Goal: Register for event/course

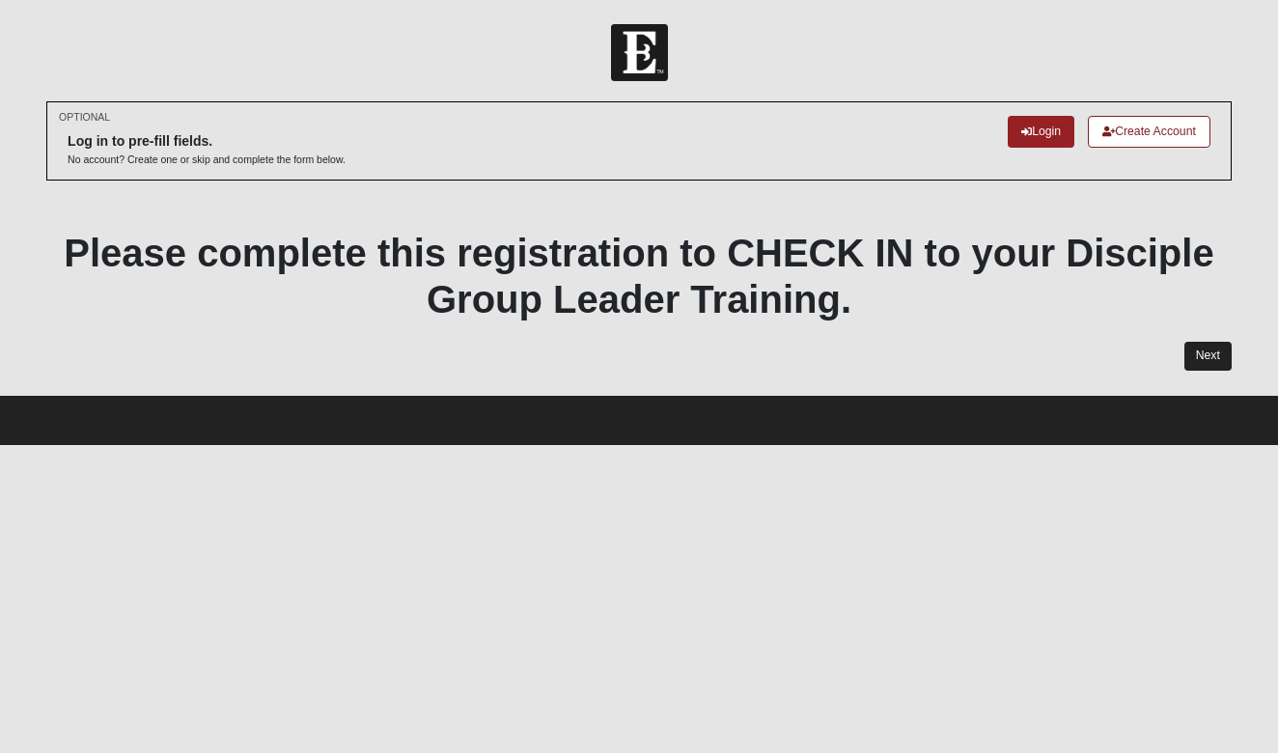
click at [1190, 351] on link "Next" at bounding box center [1207, 356] width 47 height 28
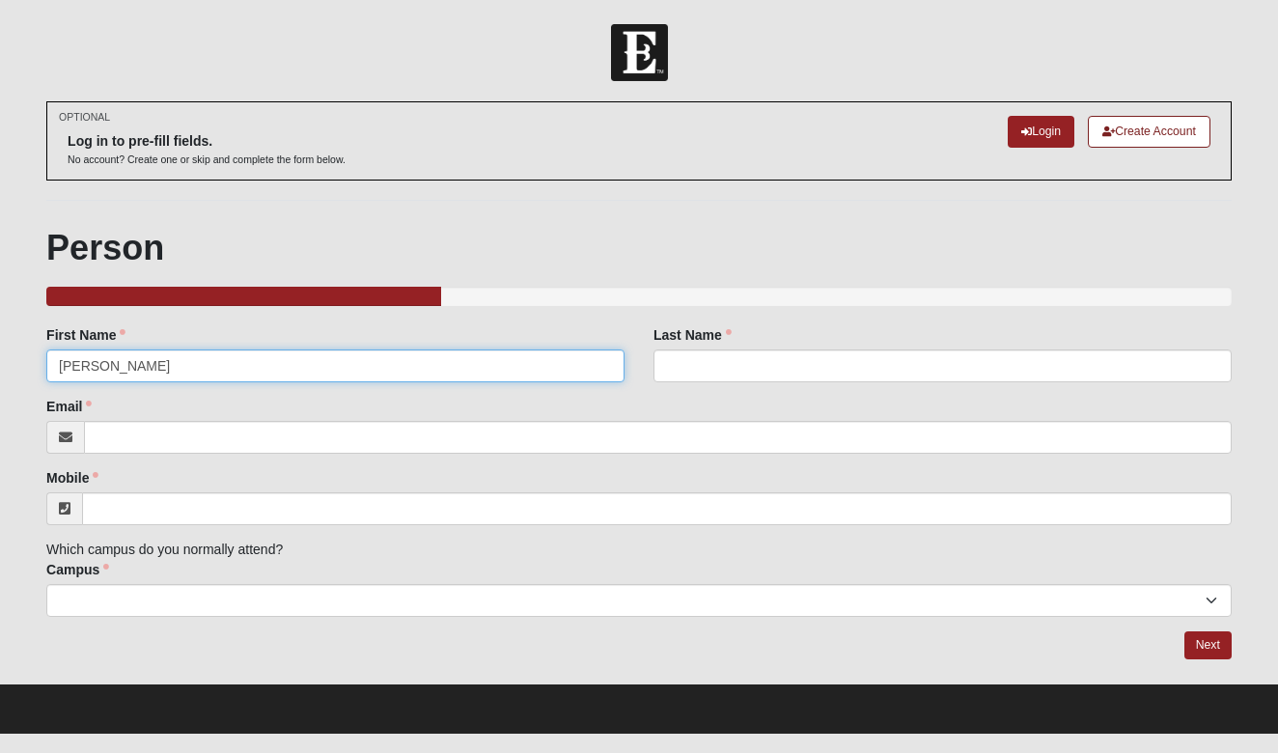
type input "Cindy"
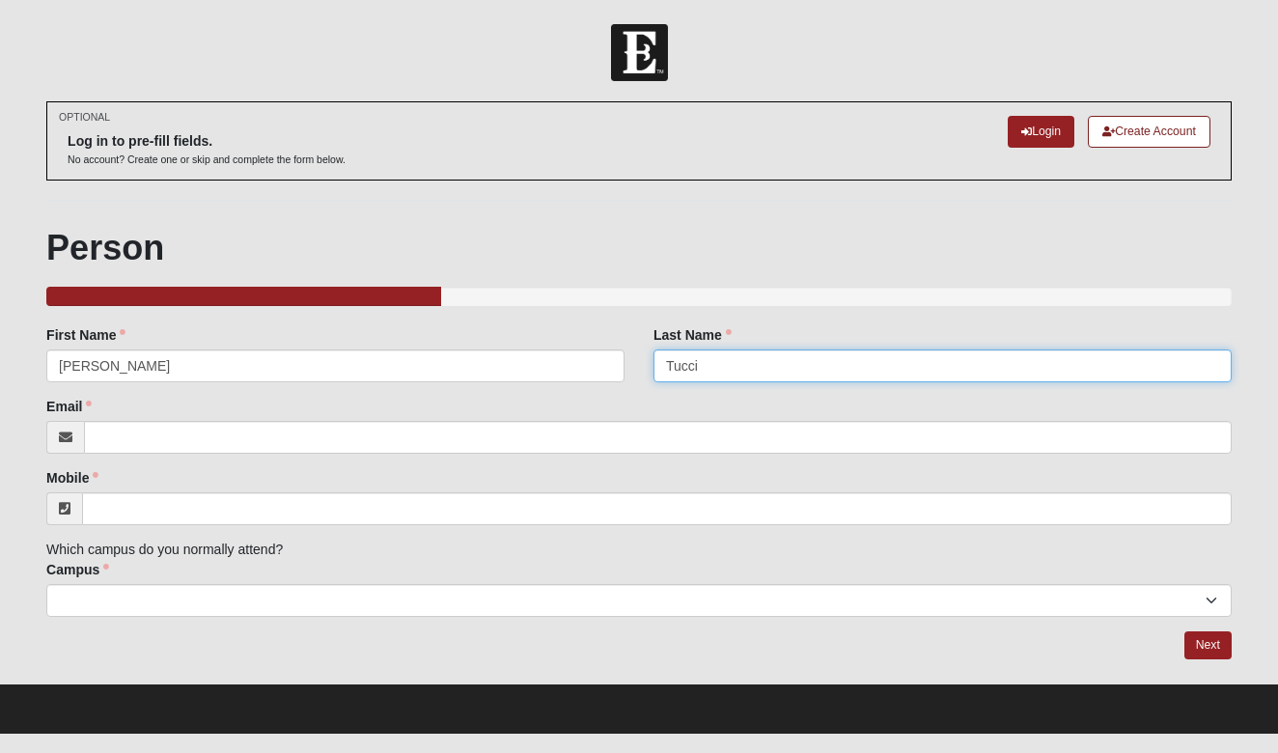
type input "Tucci"
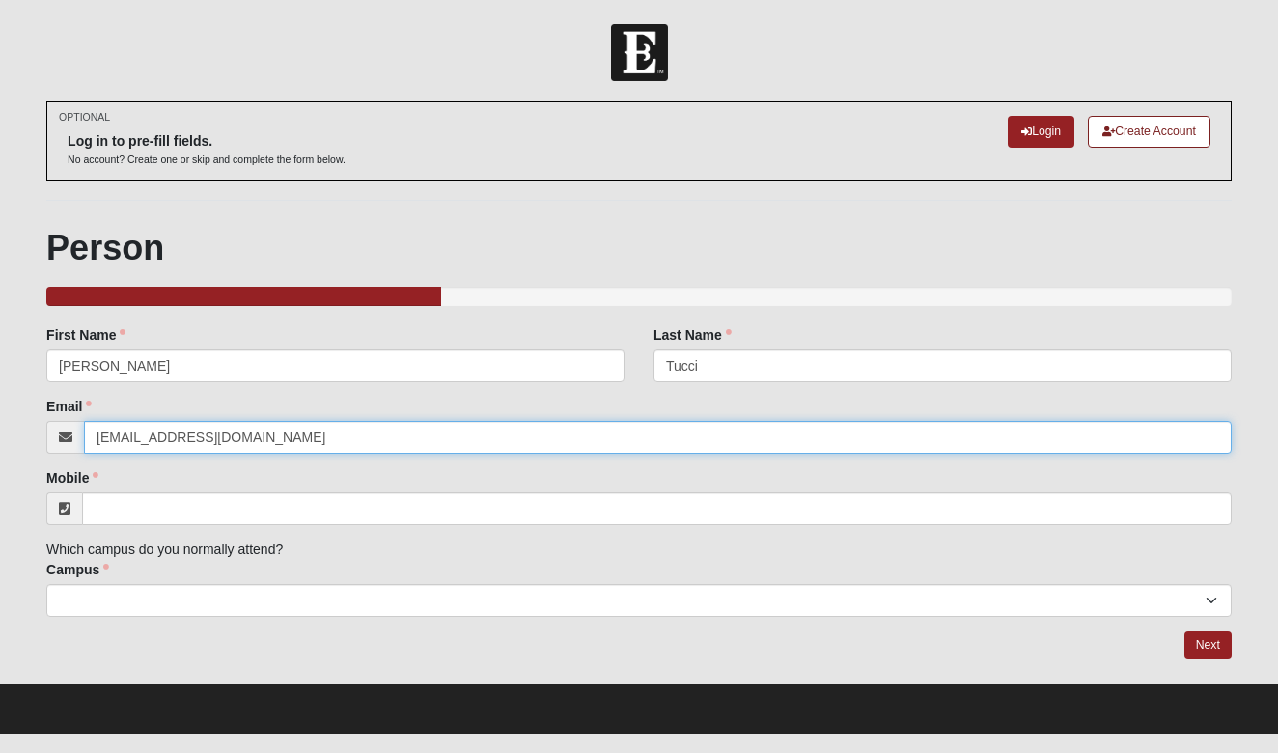
type input "[EMAIL_ADDRESS][DOMAIN_NAME]"
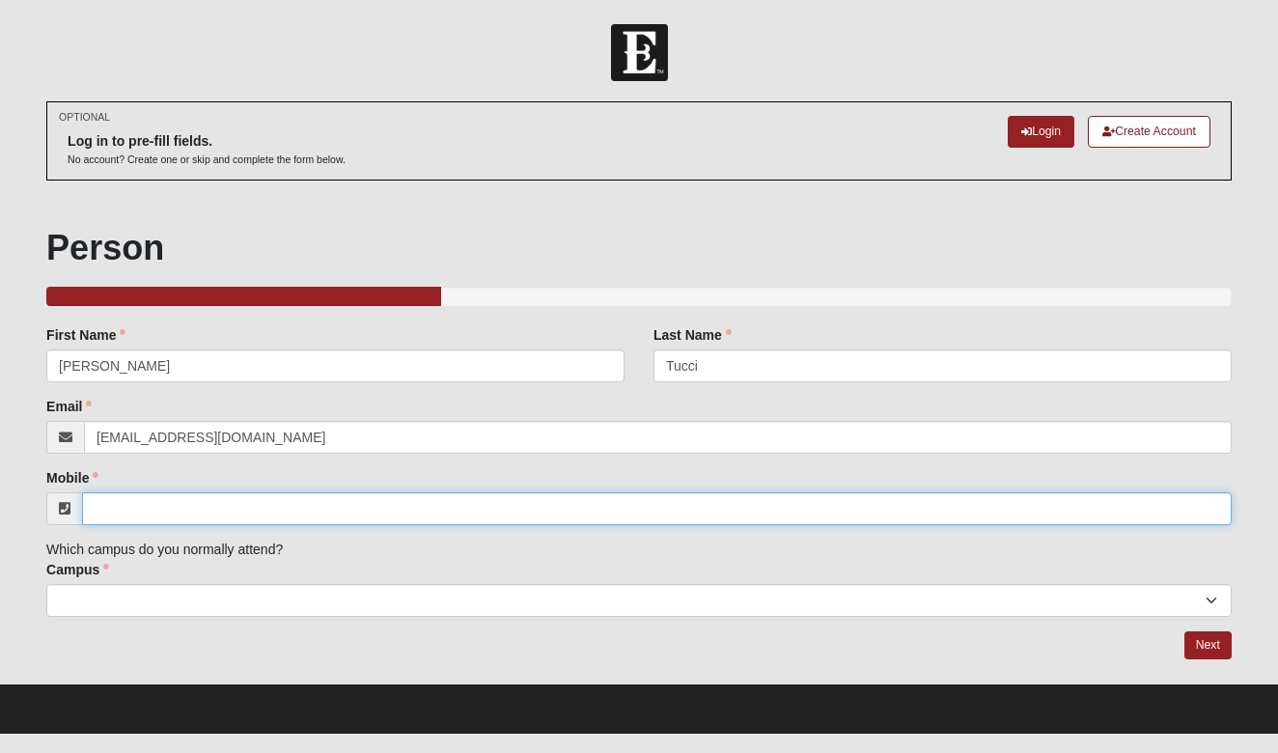
click at [136, 503] on input "Mobile" at bounding box center [656, 508] width 1149 height 33
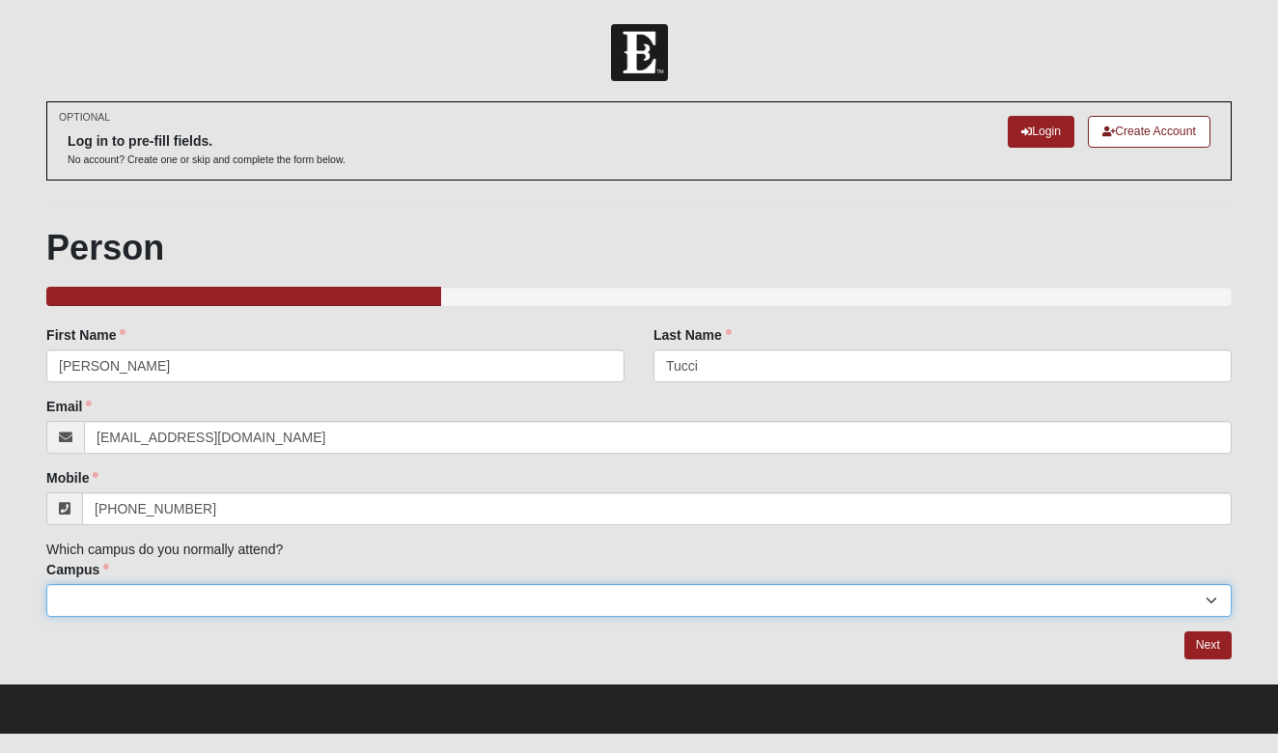
type input "(937) 232-7440"
select select "4"
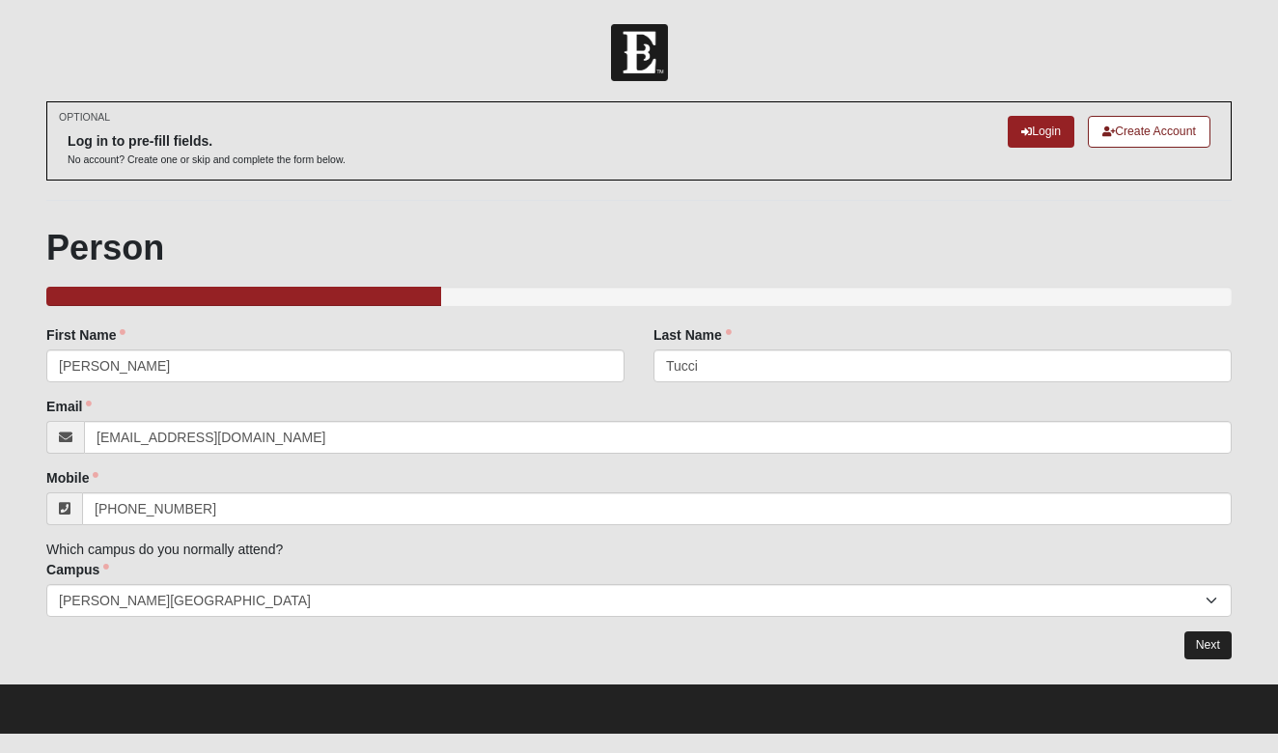
click at [1216, 645] on link "Next" at bounding box center [1207, 645] width 47 height 28
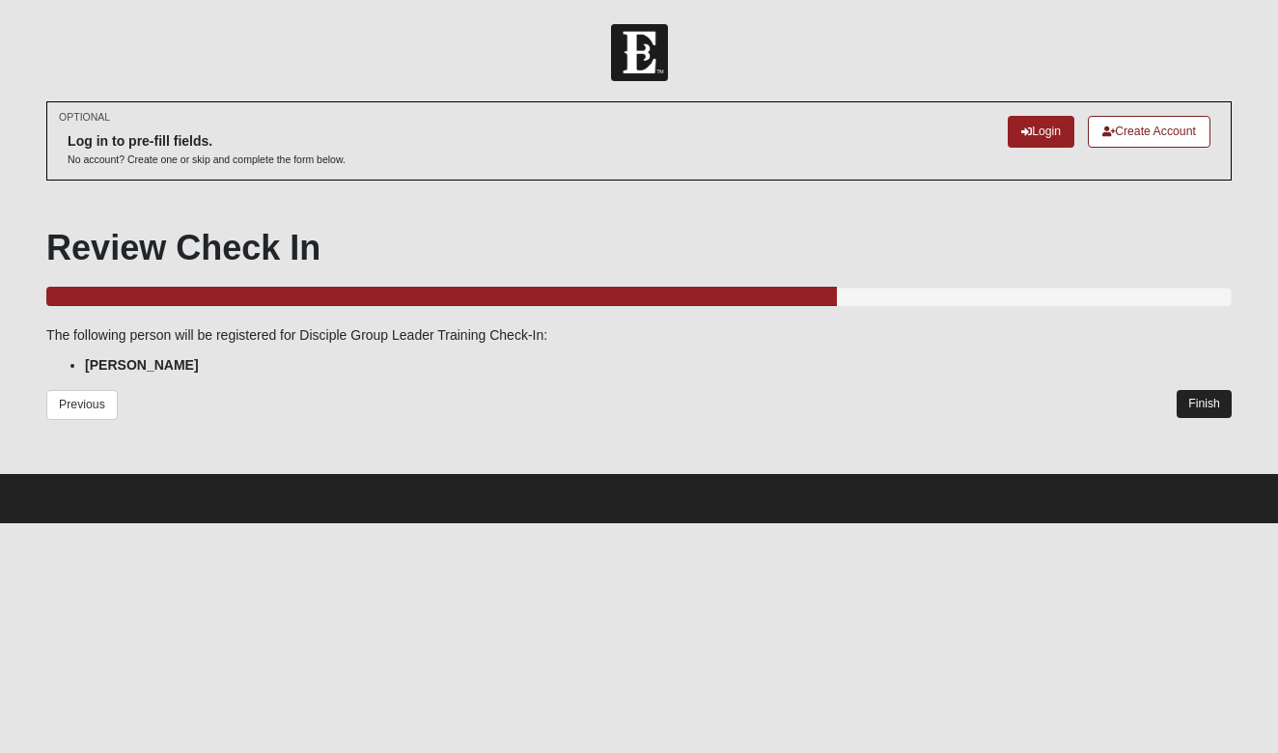
click at [1212, 397] on link "Finish" at bounding box center [1203, 404] width 55 height 28
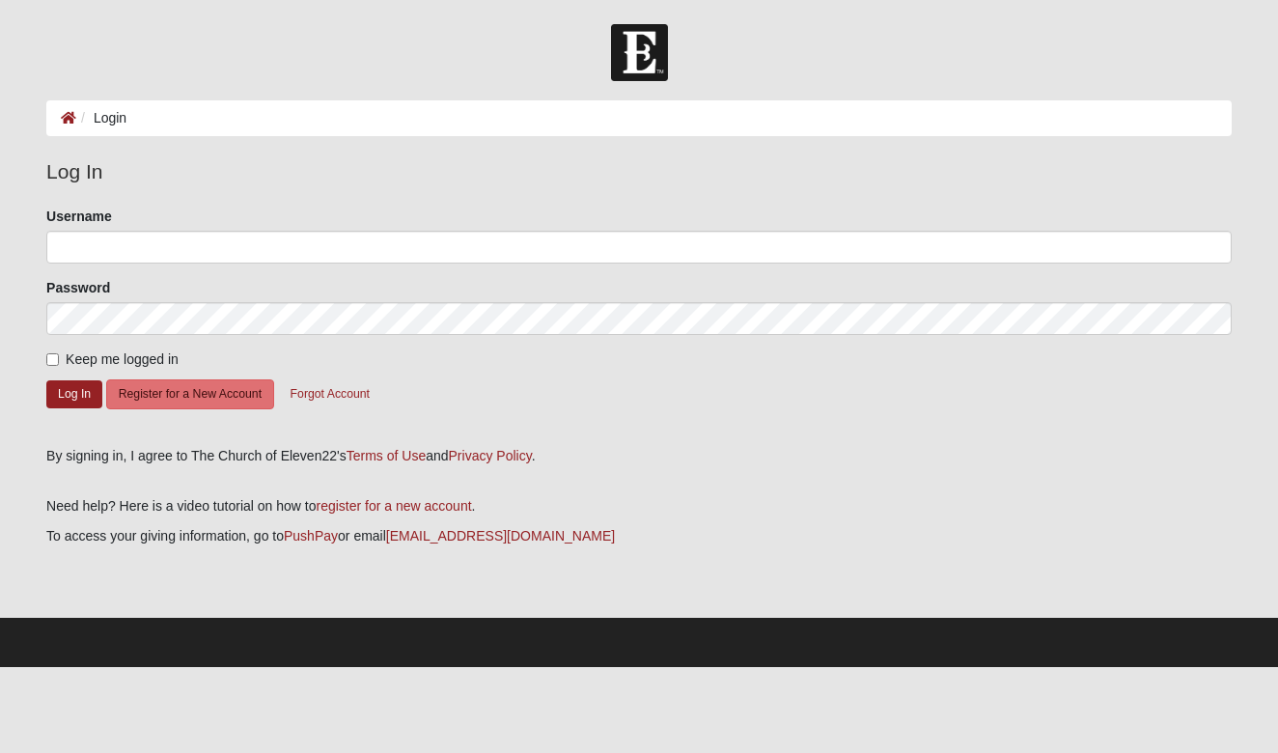
click at [895, 411] on form "Please correct the following: Username Password Keep me logged in Log In Regist…" at bounding box center [638, 320] width 1185 height 227
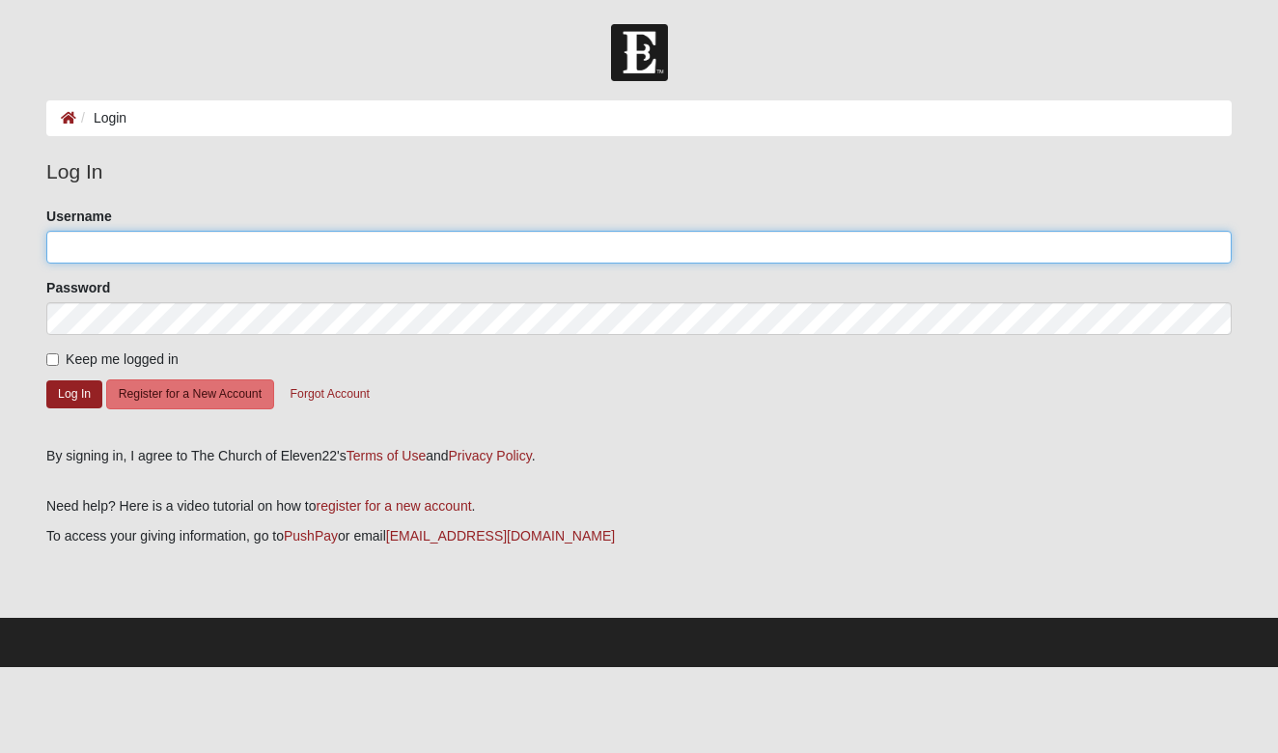
click at [876, 241] on input "Username" at bounding box center [638, 247] width 1185 height 33
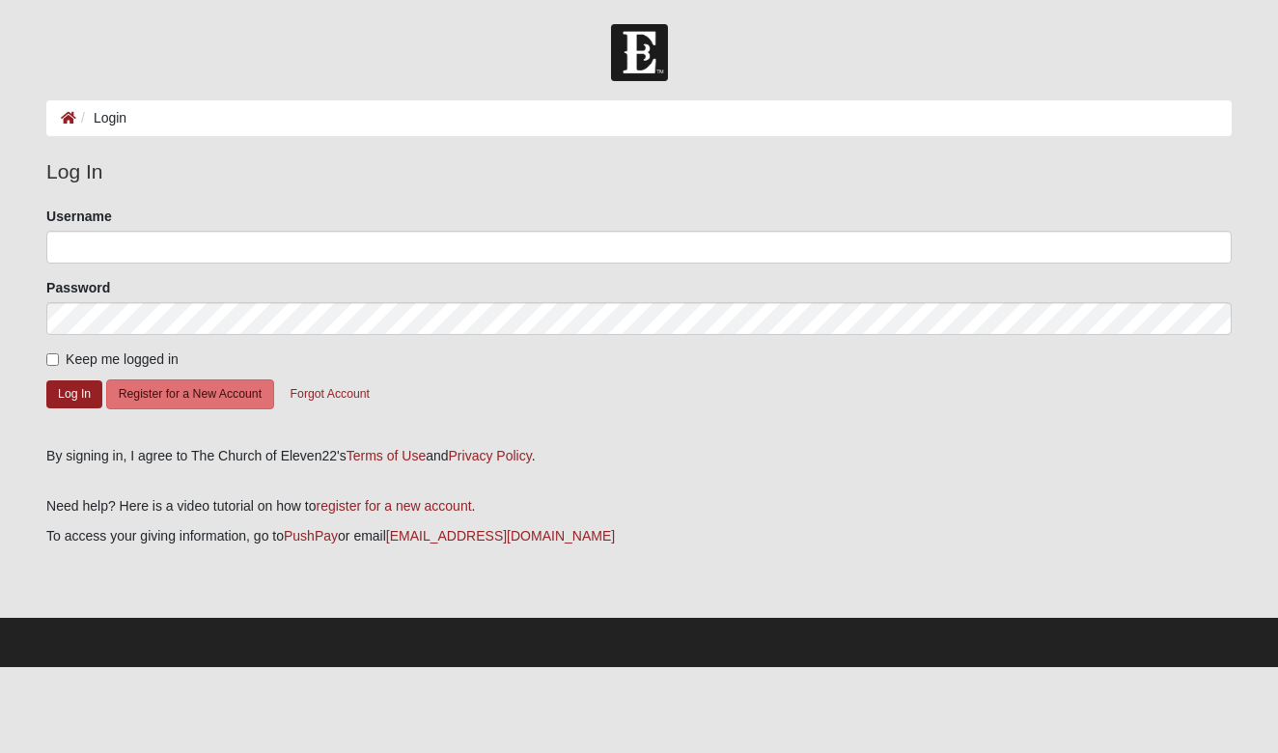
click at [892, 384] on form "Please correct the following: Username Password Keep me logged in Log In Regist…" at bounding box center [638, 320] width 1185 height 227
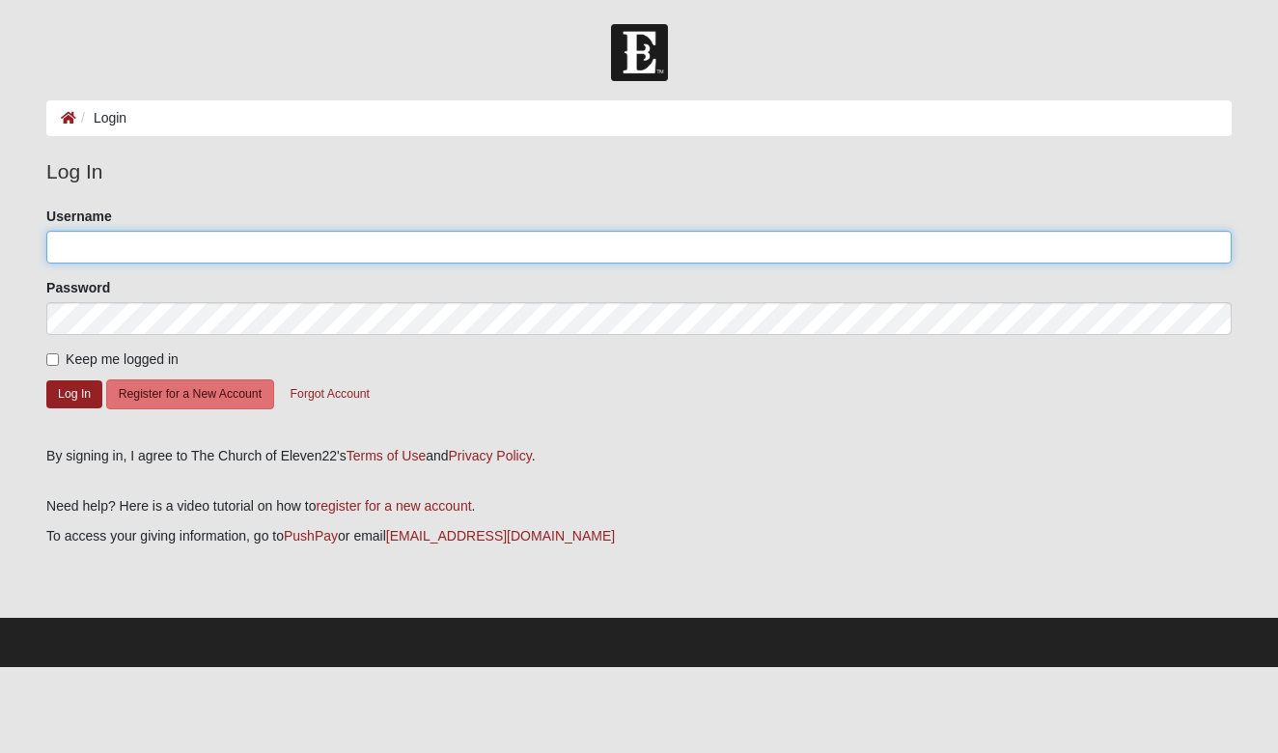
click at [836, 246] on input "Username" at bounding box center [638, 247] width 1185 height 33
type input "[EMAIL_ADDRESS][DOMAIN_NAME]"
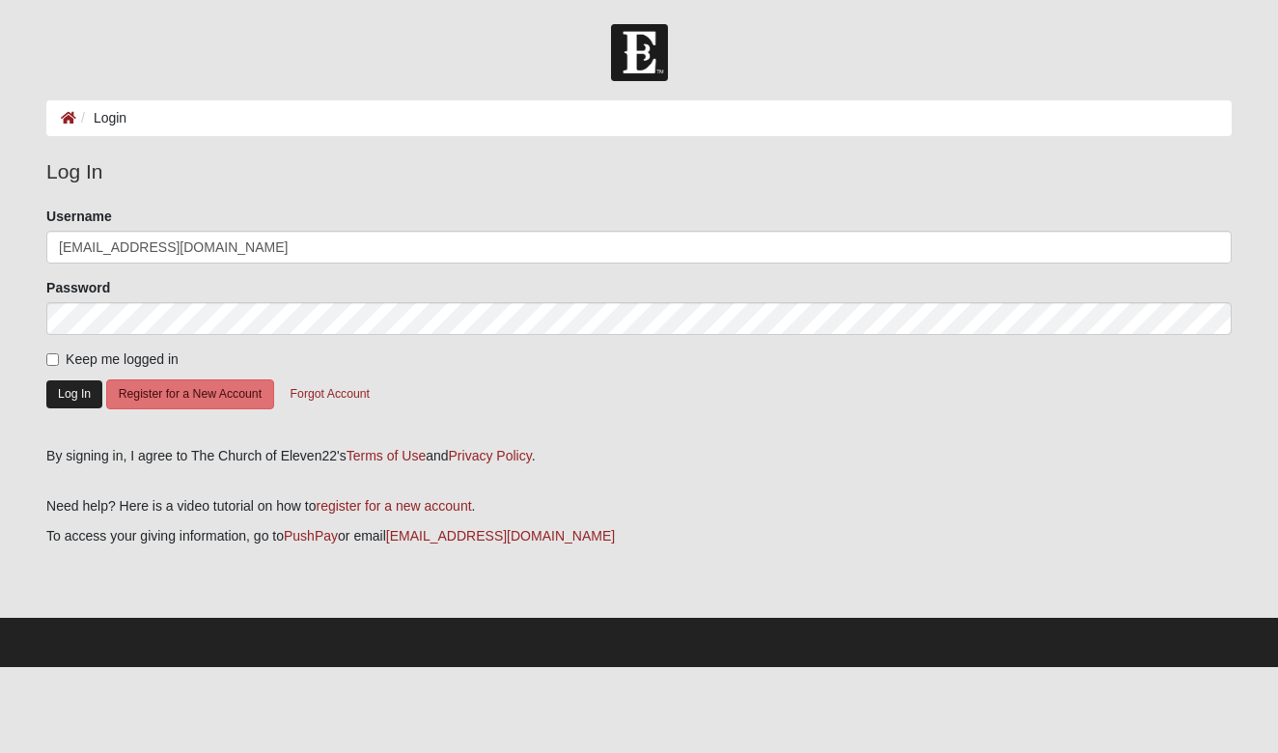
click at [62, 389] on button "Log In" at bounding box center [74, 394] width 56 height 28
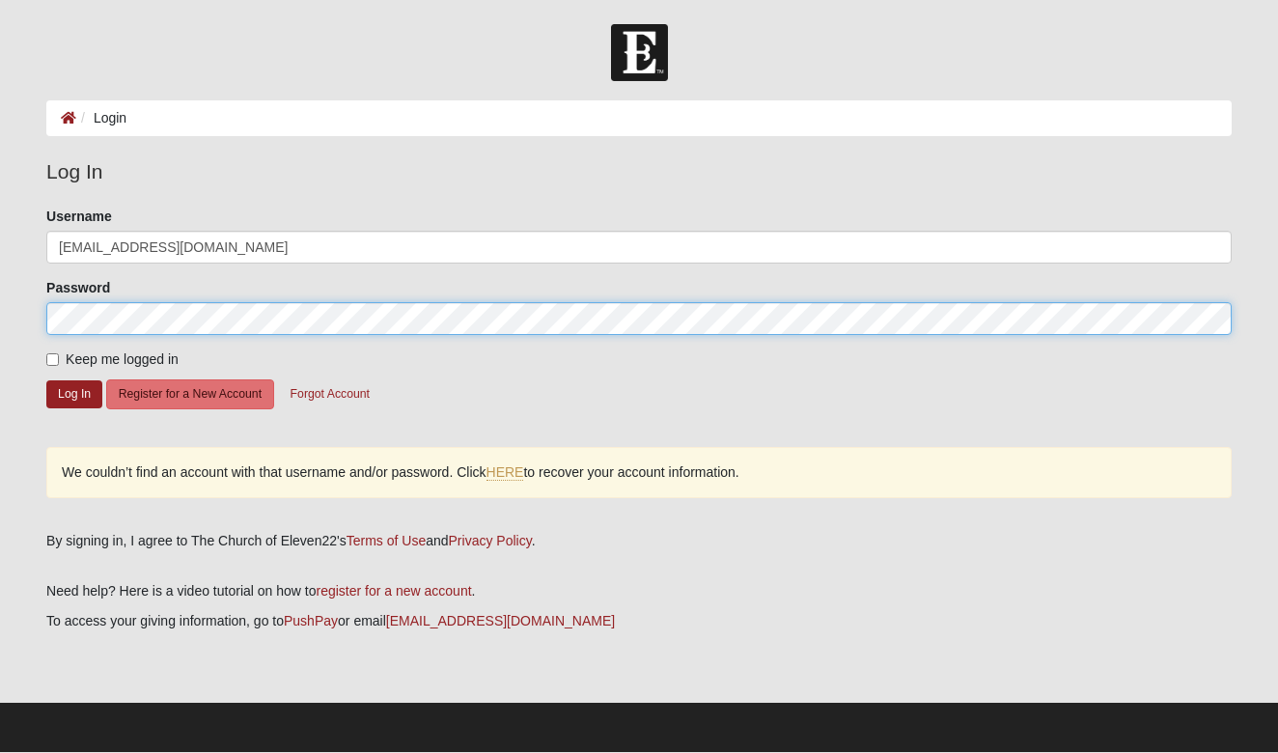
click at [74, 393] on button "Log In" at bounding box center [74, 394] width 56 height 28
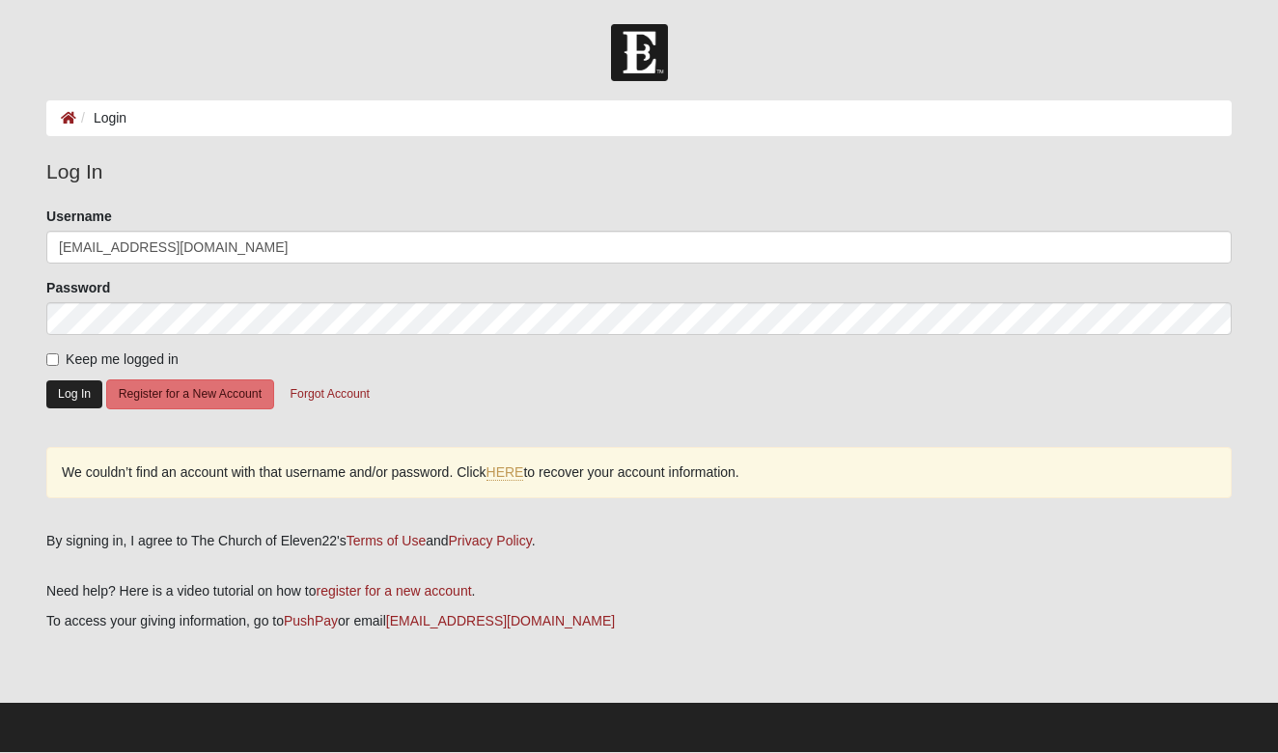
click at [68, 401] on button "Log In" at bounding box center [74, 394] width 56 height 28
click at [345, 390] on button "Forgot Account" at bounding box center [330, 394] width 104 height 30
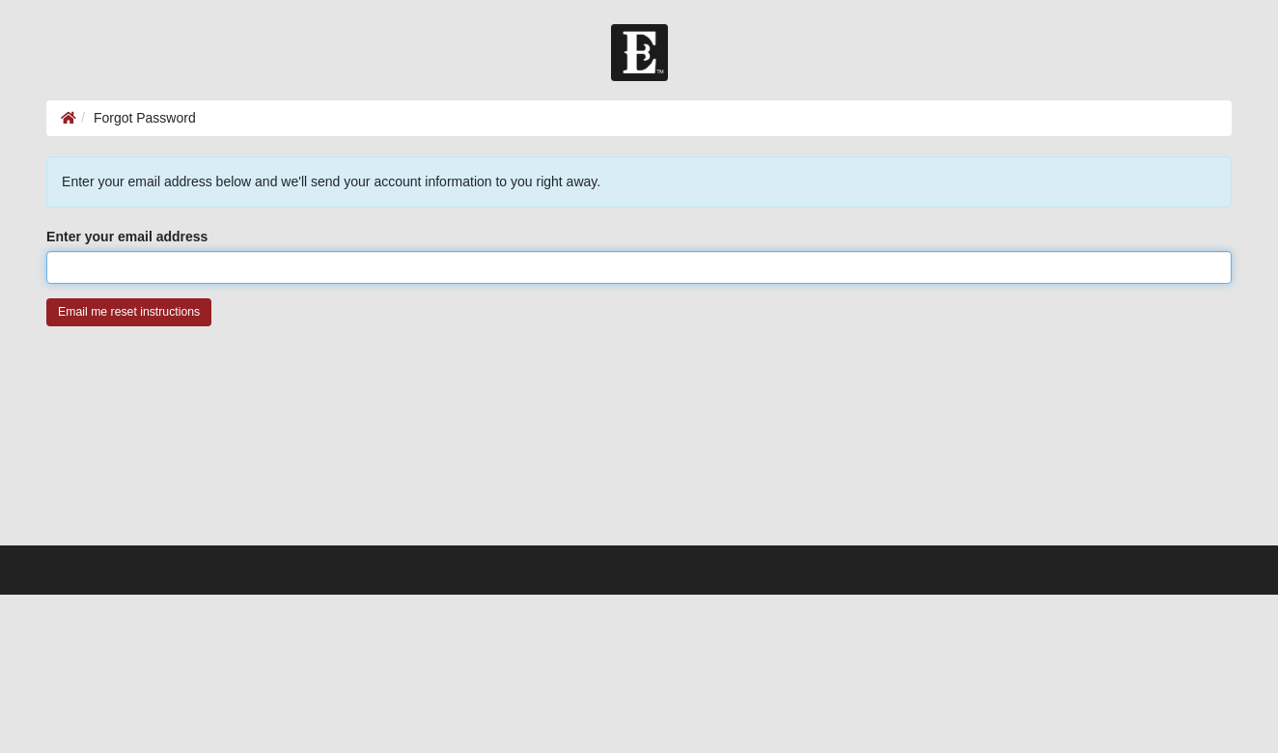
click at [486, 272] on input "Enter your email address" at bounding box center [638, 267] width 1185 height 33
type input "[EMAIL_ADDRESS][DOMAIN_NAME]"
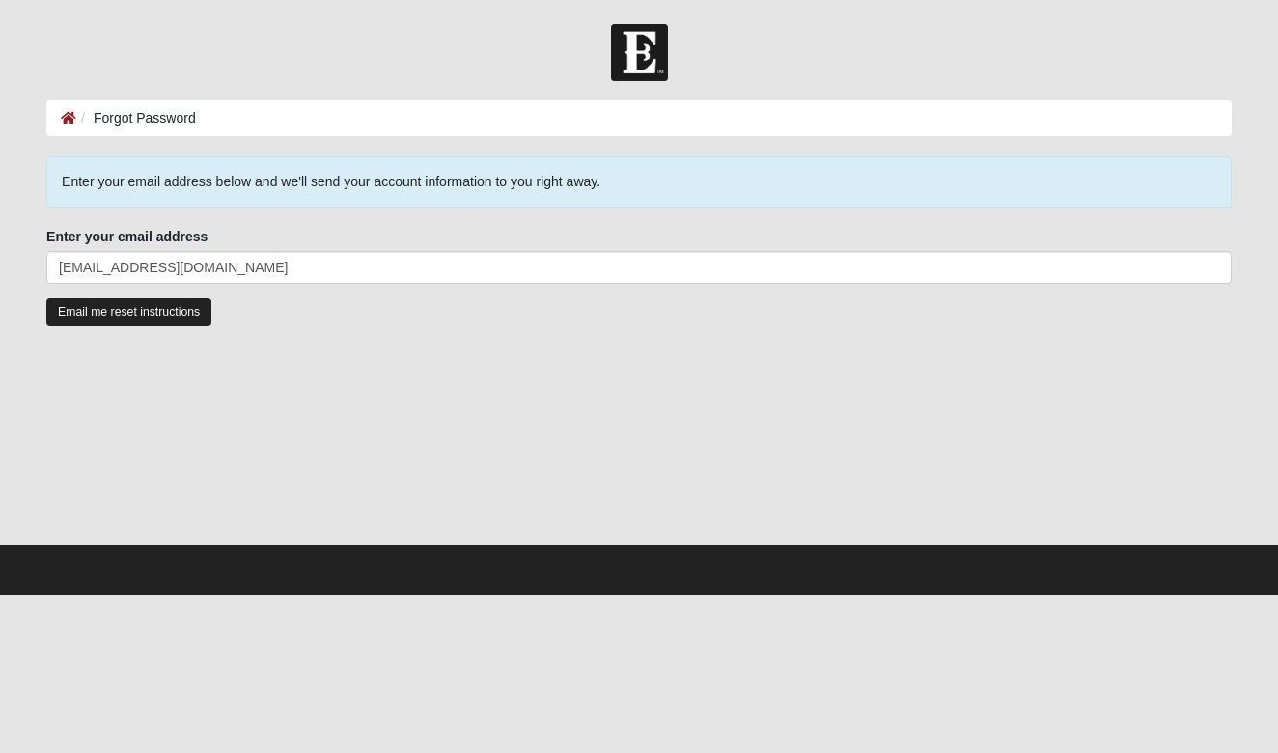
click at [88, 310] on input "Email me reset instructions" at bounding box center [128, 312] width 165 height 28
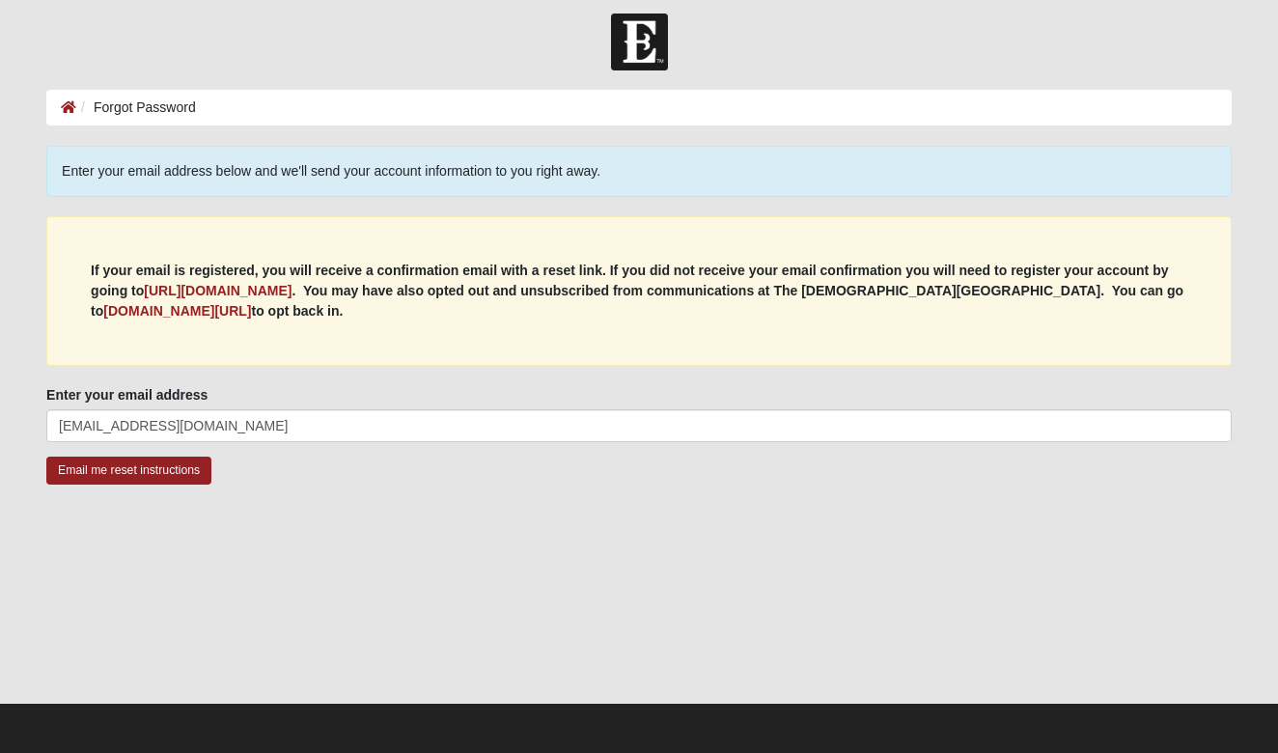
scroll to position [11, 0]
click at [67, 107] on icon at bounding box center [68, 107] width 15 height 14
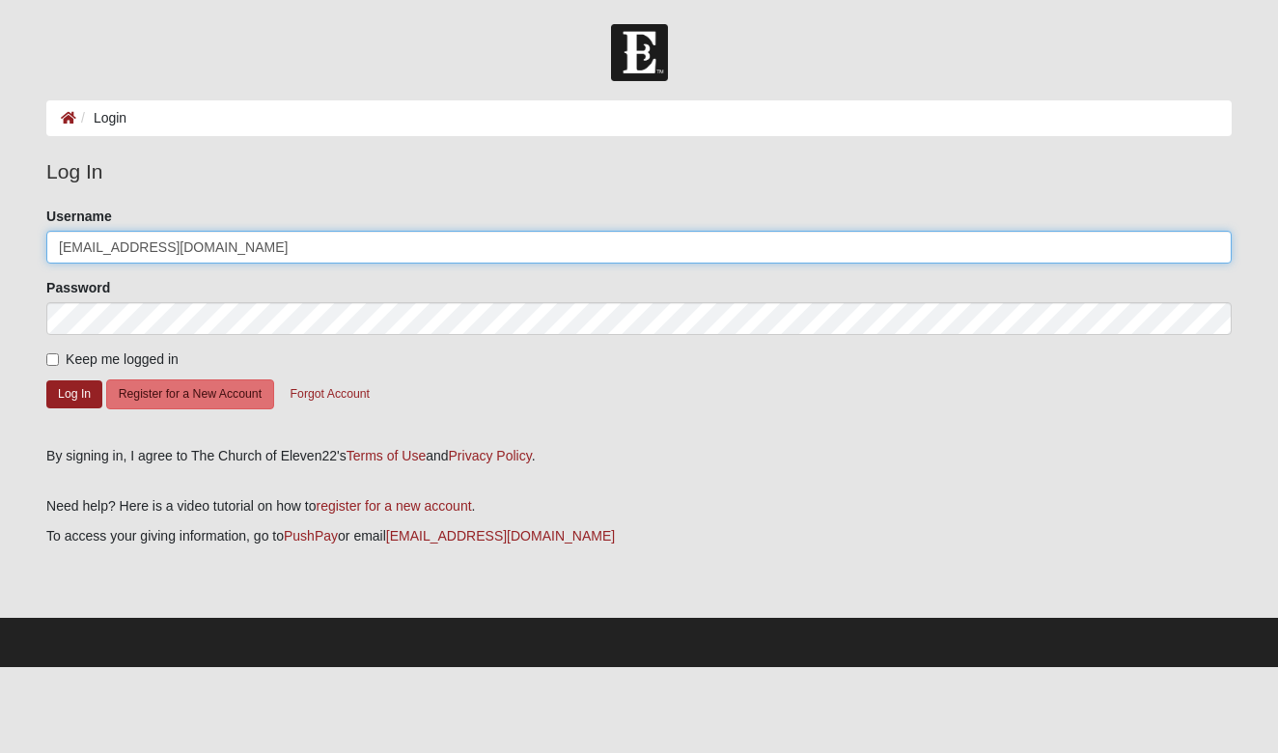
type input "[EMAIL_ADDRESS][DOMAIN_NAME]"
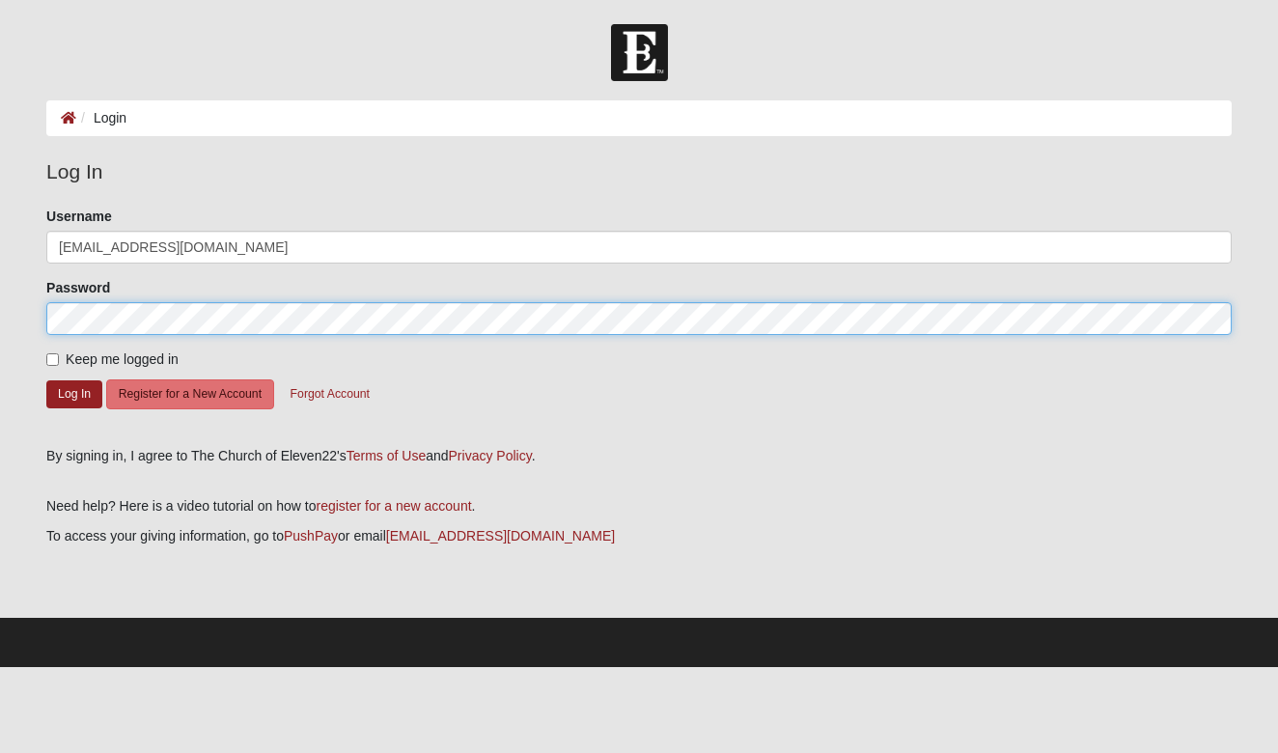
click at [74, 393] on button "Log In" at bounding box center [74, 394] width 56 height 28
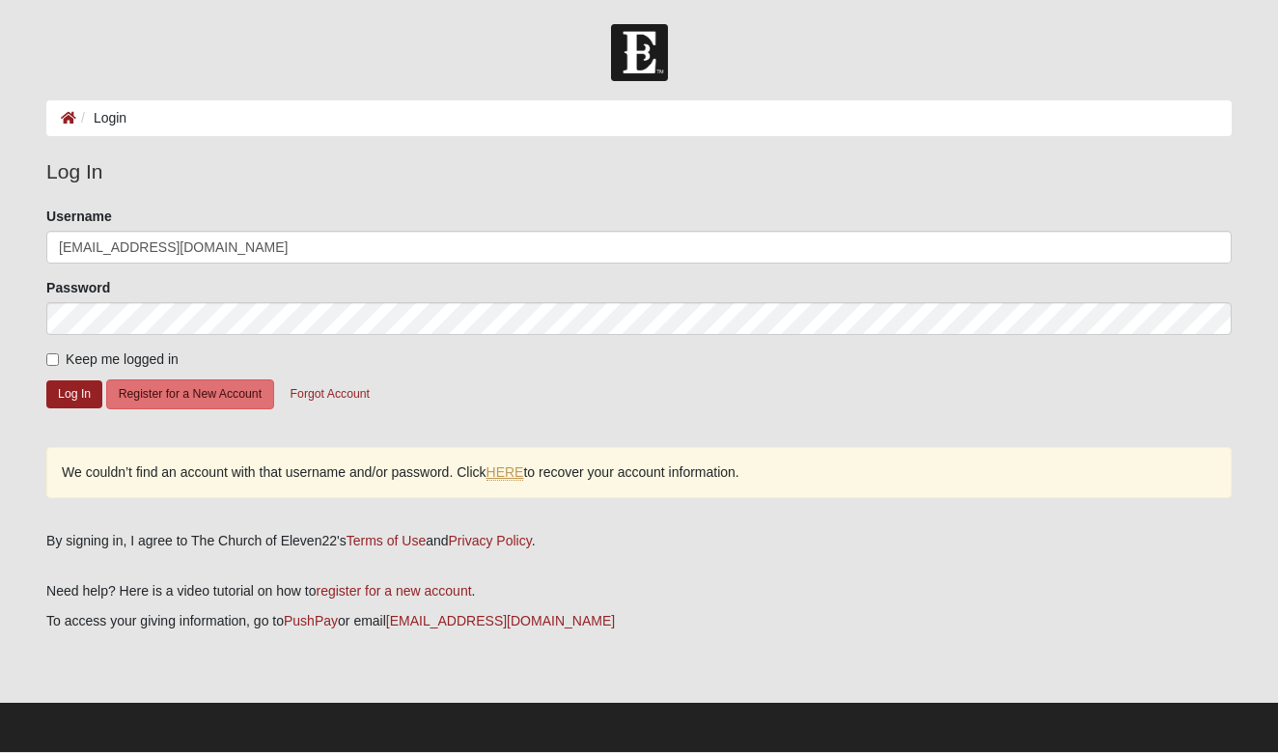
click at [511, 470] on link "HERE" at bounding box center [505, 472] width 38 height 16
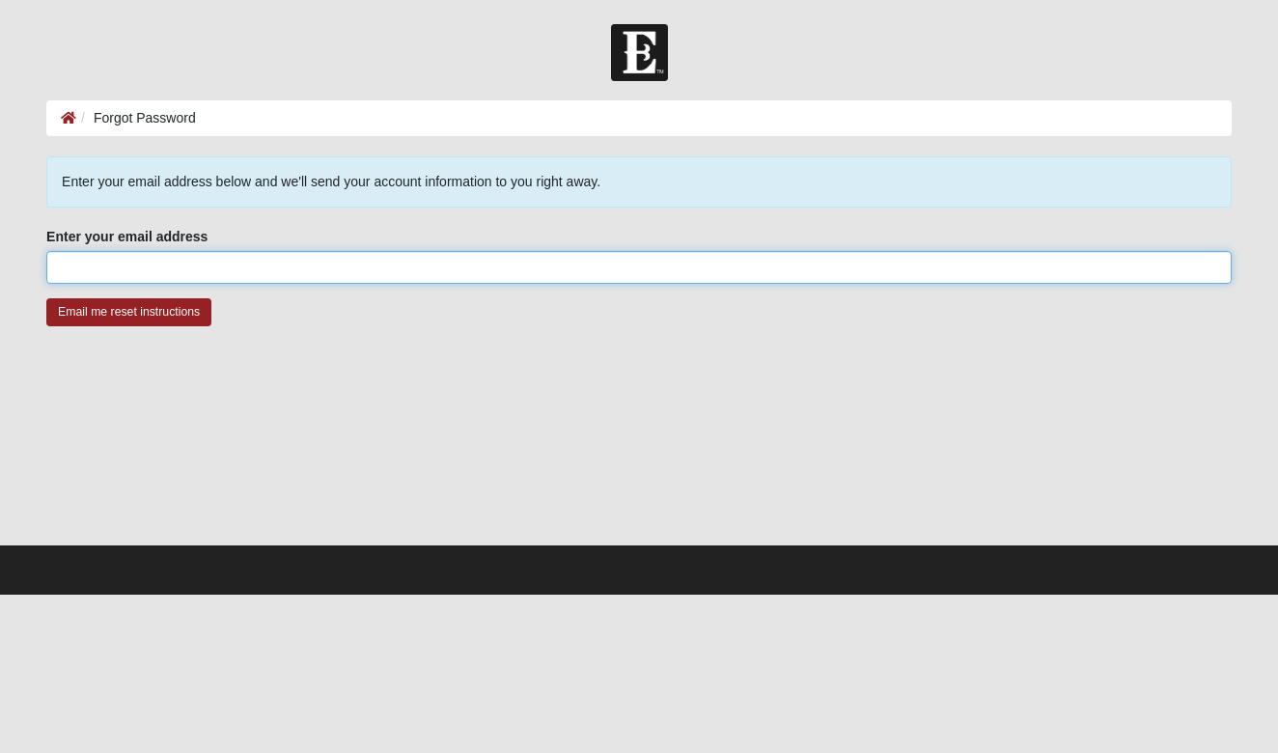
click at [516, 258] on input "Enter your email address" at bounding box center [638, 267] width 1185 height 33
type input "[EMAIL_ADDRESS][DOMAIN_NAME]"
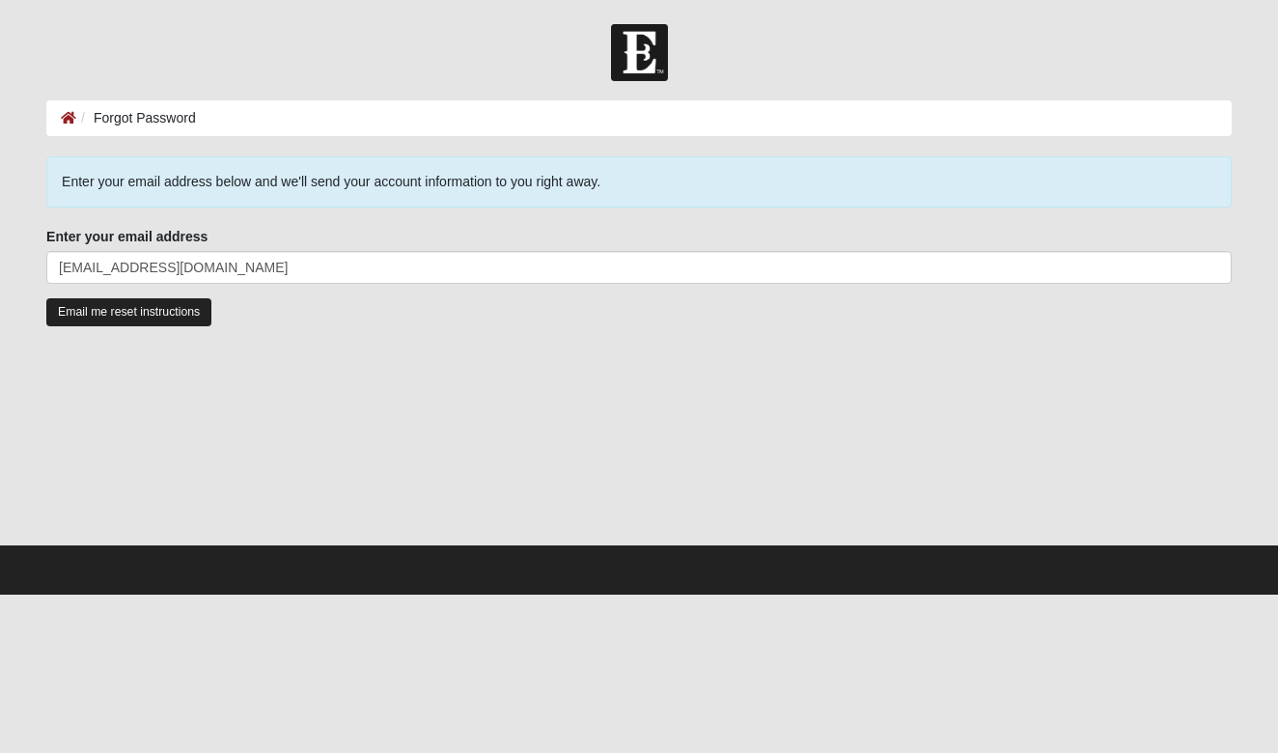
click at [141, 318] on input "Email me reset instructions" at bounding box center [128, 312] width 165 height 28
